Goal: Task Accomplishment & Management: Use online tool/utility

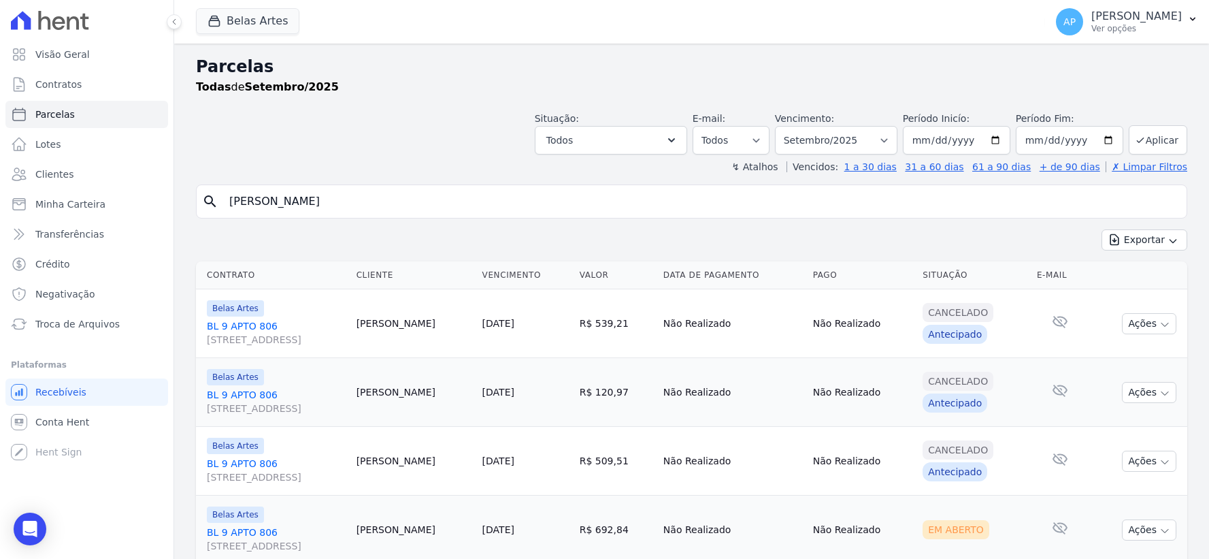
select select
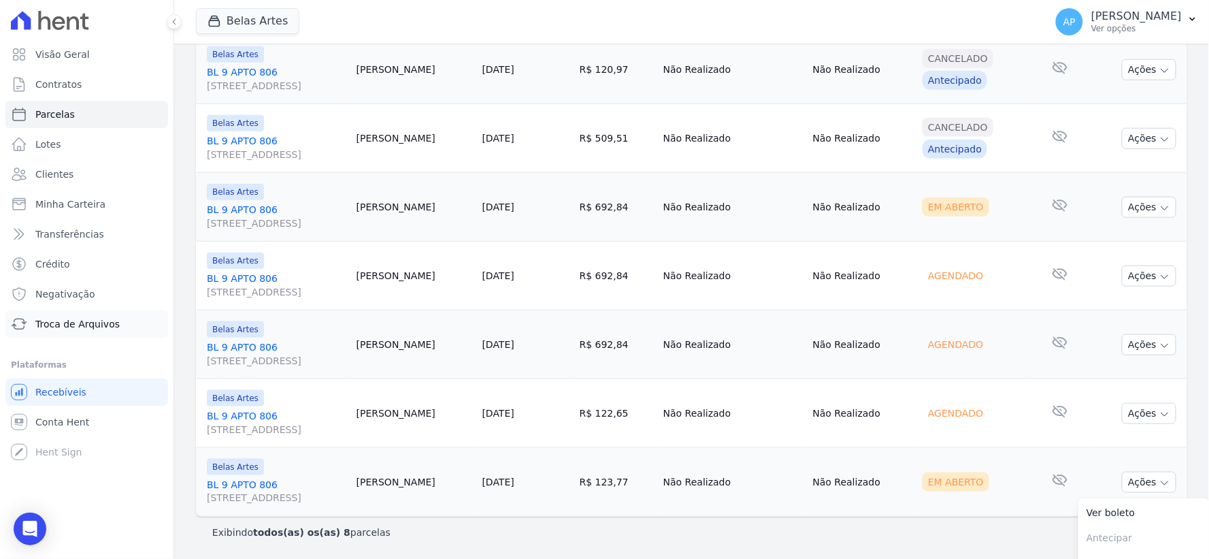
click at [71, 323] on span "Troca de Arquivos" at bounding box center [77, 324] width 84 height 14
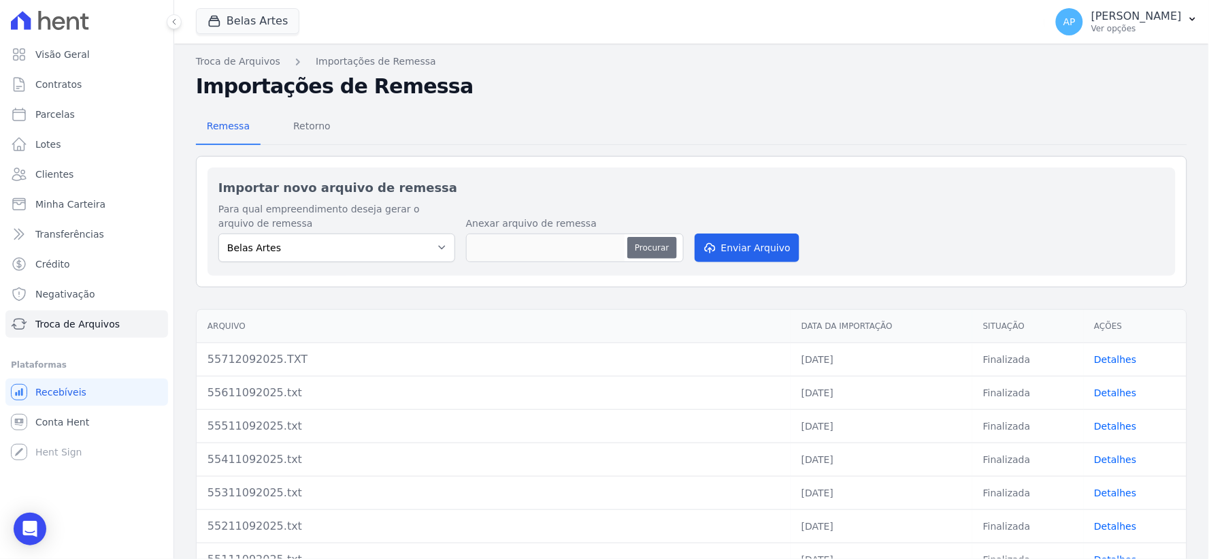
click at [662, 242] on button "Procurar" at bounding box center [651, 248] width 49 height 22
type input "55812092025.txt"
click at [753, 240] on button "Enviar Arquivo" at bounding box center [747, 247] width 105 height 29
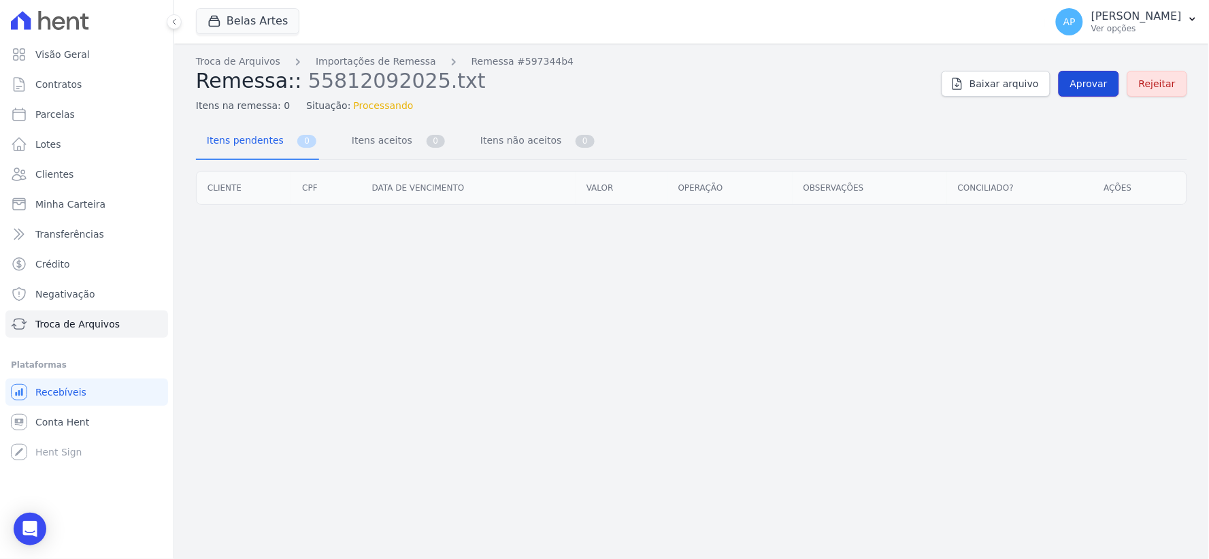
click at [1098, 86] on span "Aprovar" at bounding box center [1088, 84] width 37 height 14
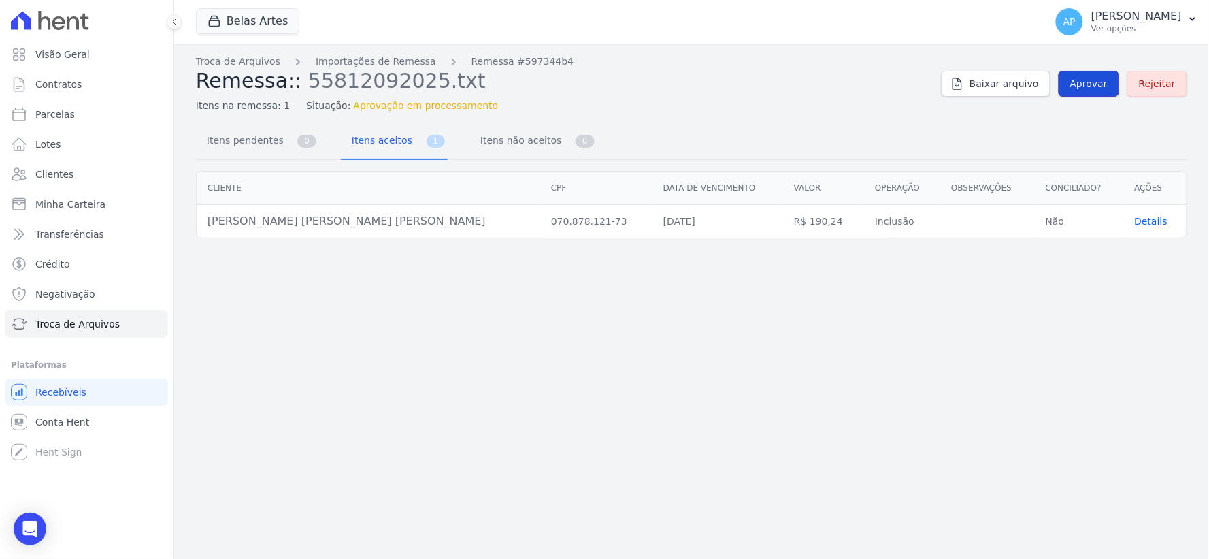
click at [1082, 90] on link "Aprovar" at bounding box center [1089, 84] width 61 height 26
click at [1079, 89] on span "Aprovar" at bounding box center [1088, 84] width 37 height 14
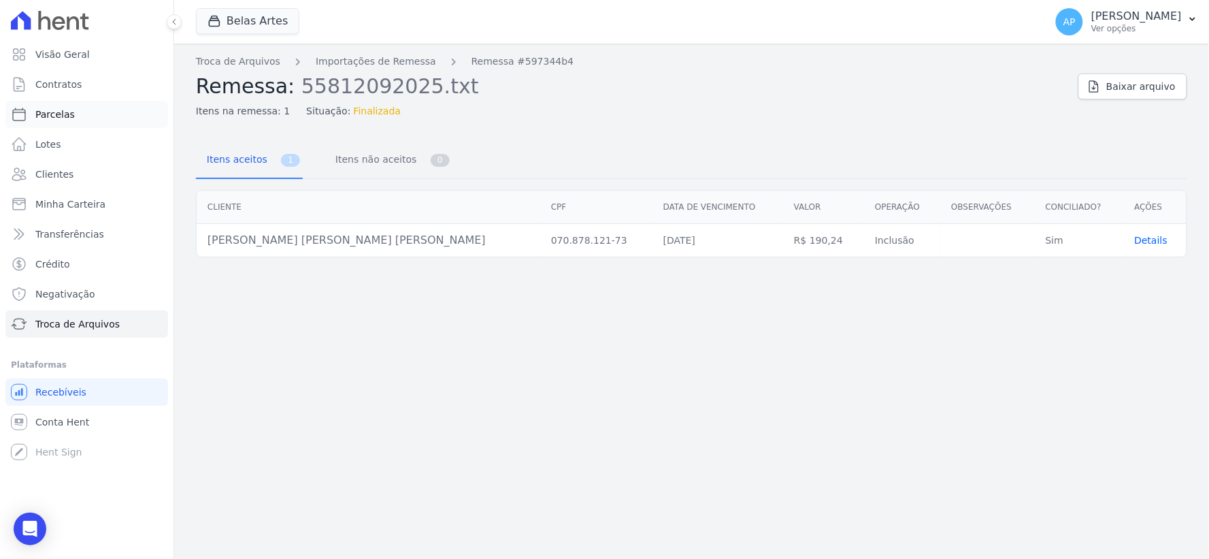
click at [77, 113] on link "Parcelas" at bounding box center [86, 114] width 163 height 27
select select
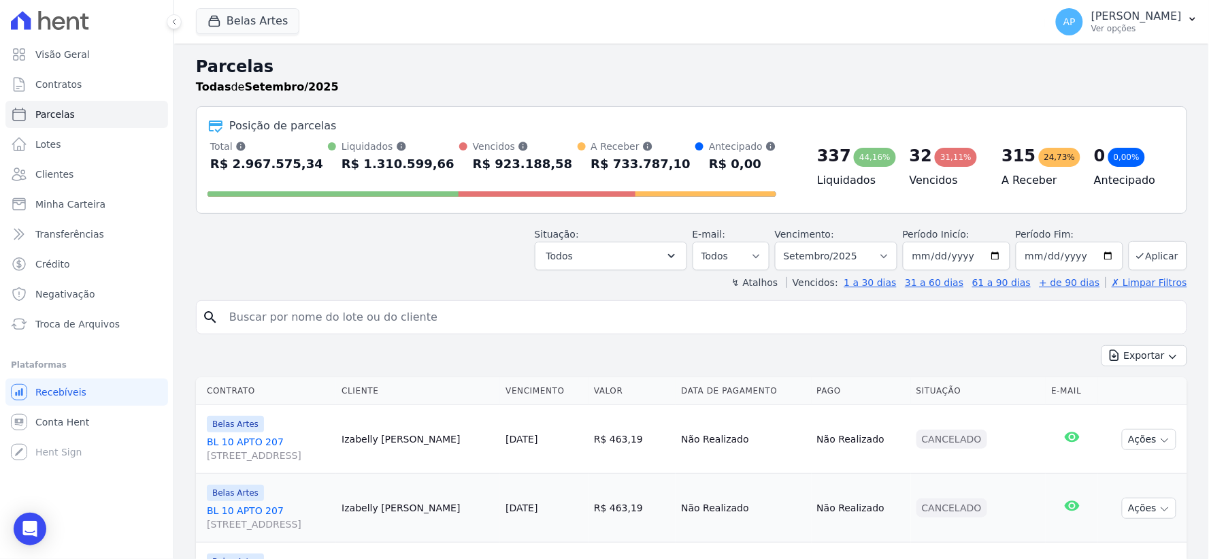
drag, startPoint x: 323, startPoint y: 313, endPoint x: 317, endPoint y: 318, distance: 8.2
click at [323, 313] on input "search" at bounding box center [701, 316] width 960 height 27
paste input "[PERSON_NAME] [PERSON_NAME] [PERSON_NAME]"
type input "[PERSON_NAME] [PERSON_NAME] [PERSON_NAME]"
select select
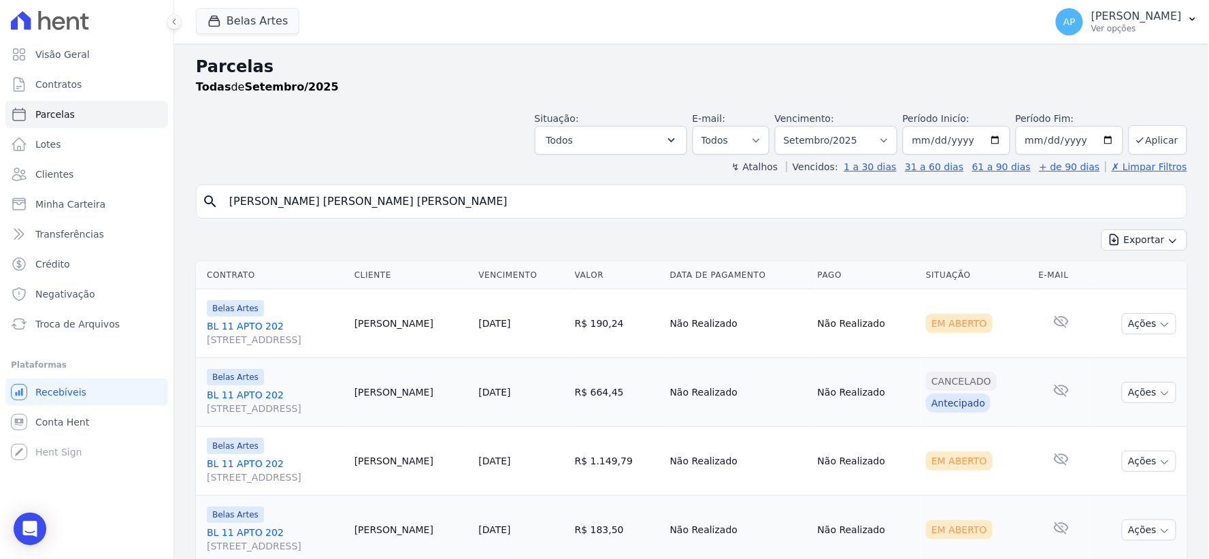
scroll to position [48, 0]
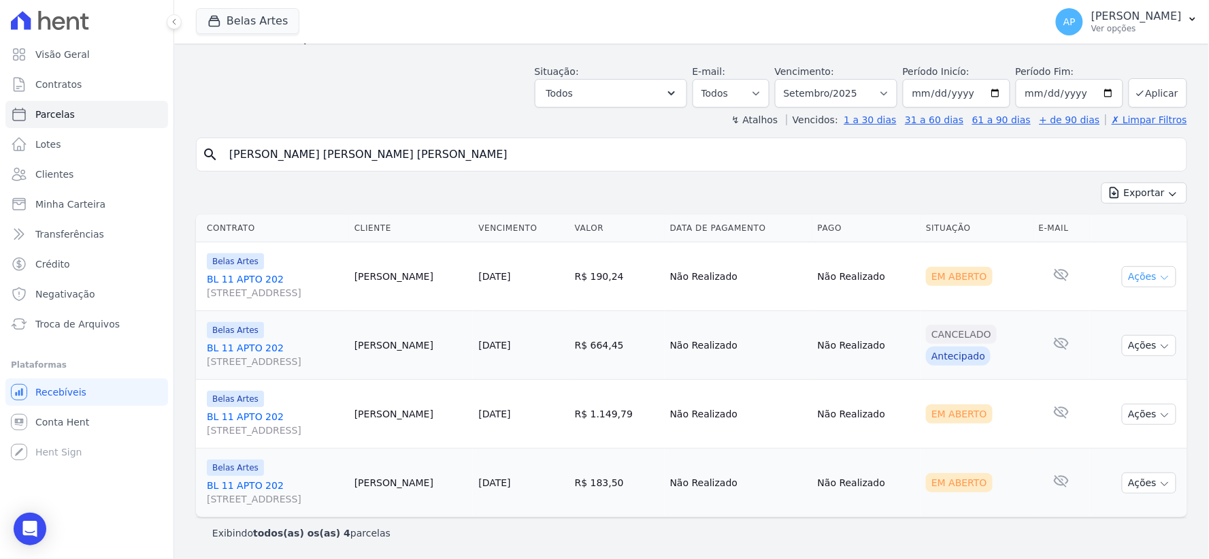
click at [1134, 279] on button "Ações" at bounding box center [1149, 276] width 54 height 21
click at [1083, 308] on link "Ver boleto" at bounding box center [1144, 307] width 131 height 25
